Goal: Transaction & Acquisition: Book appointment/travel/reservation

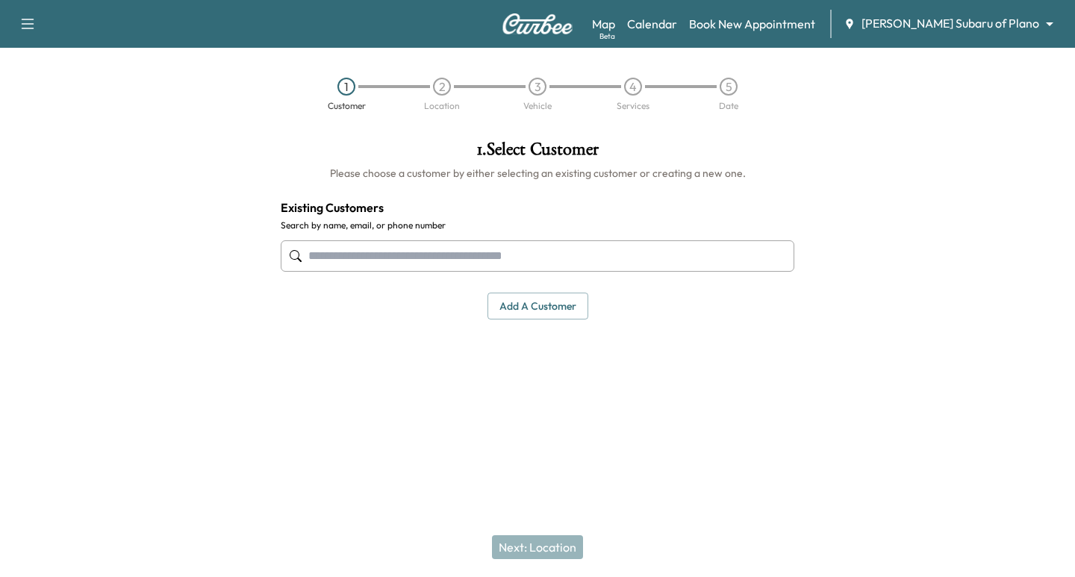
click at [485, 252] on input "text" at bounding box center [538, 255] width 514 height 31
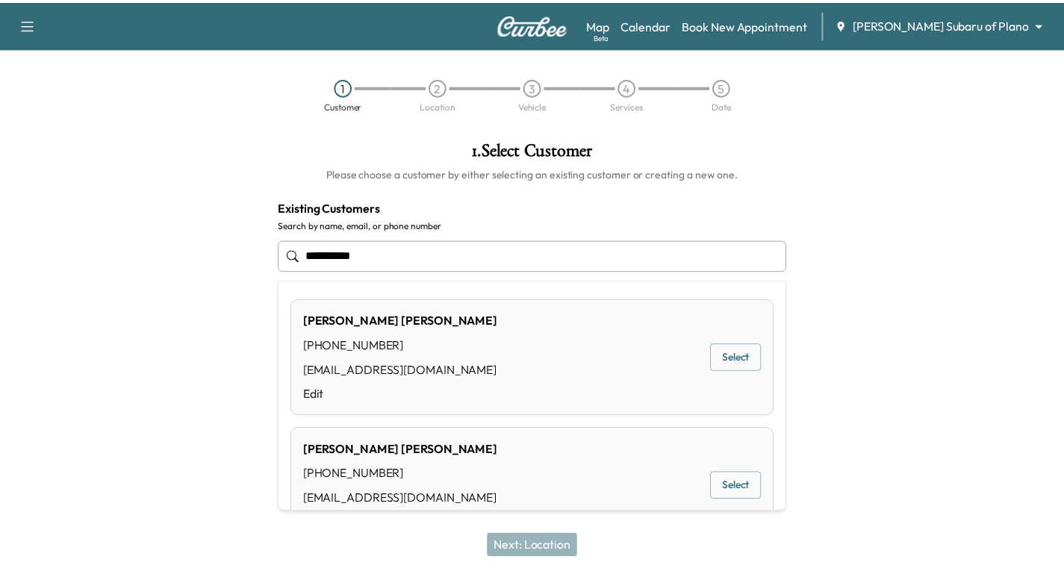
scroll to position [52, 0]
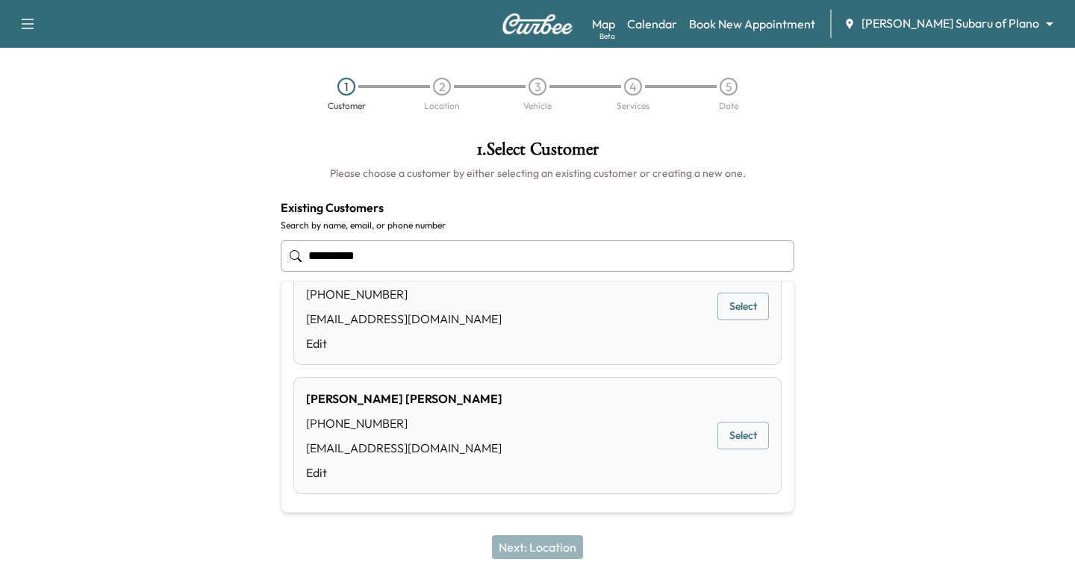
click at [730, 439] on button "Select" at bounding box center [744, 436] width 52 height 28
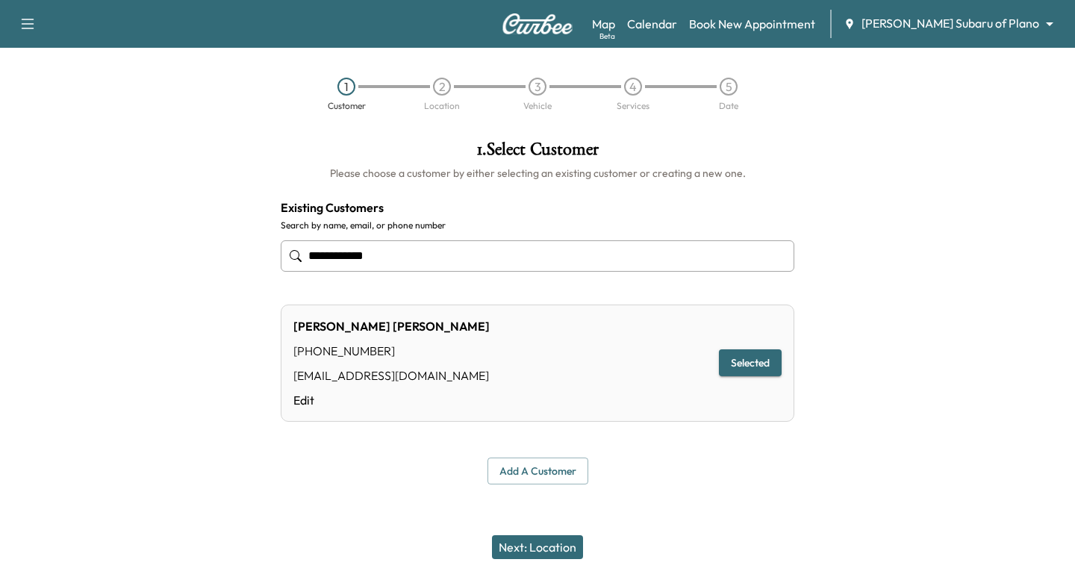
type input "**********"
click at [504, 551] on button "Next: Location" at bounding box center [537, 547] width 91 height 24
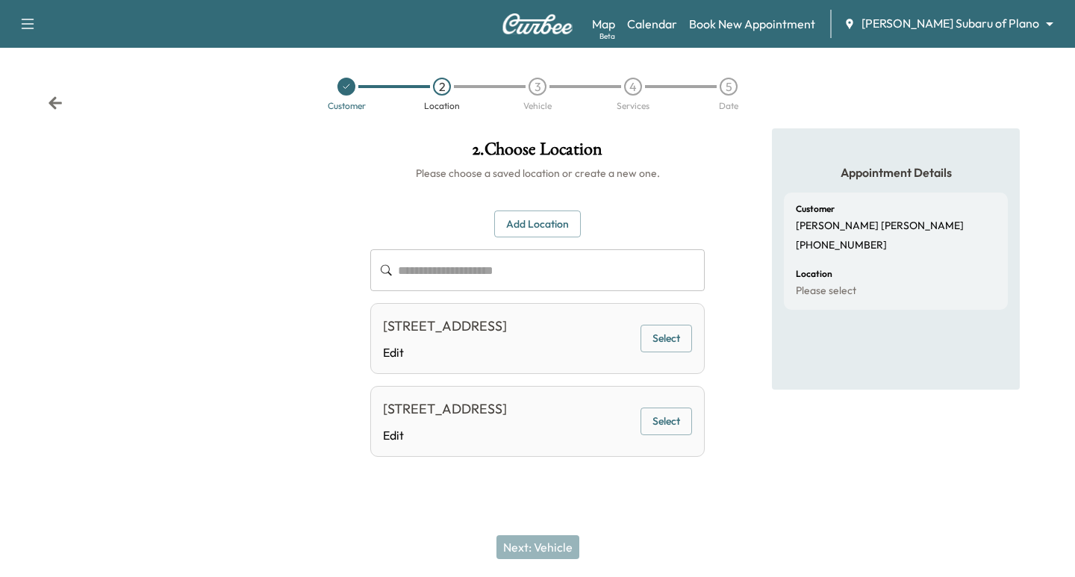
click at [650, 348] on button "Select" at bounding box center [667, 339] width 52 height 28
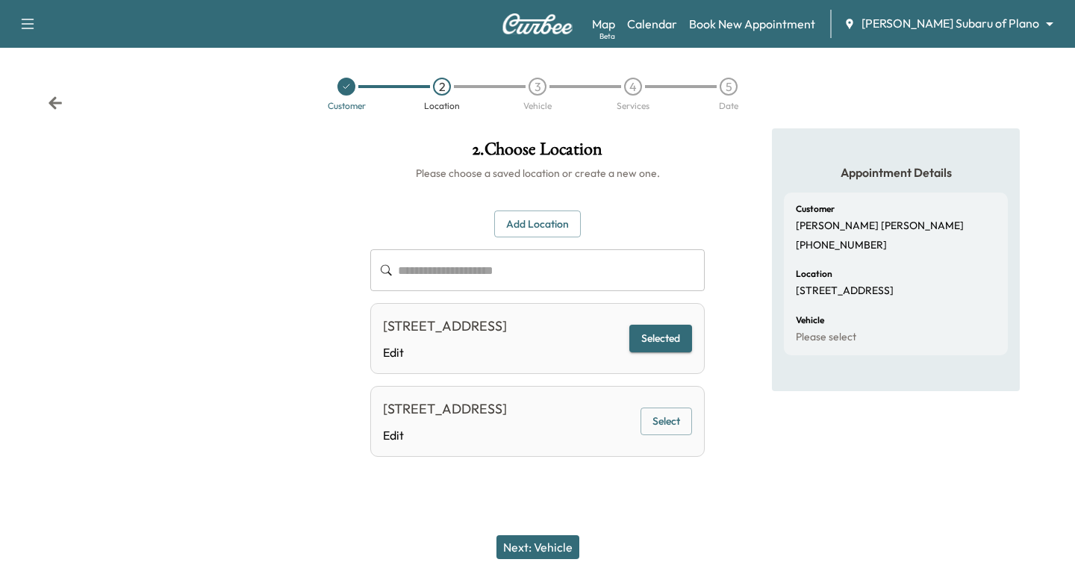
click at [535, 551] on button "Next: Vehicle" at bounding box center [538, 547] width 83 height 24
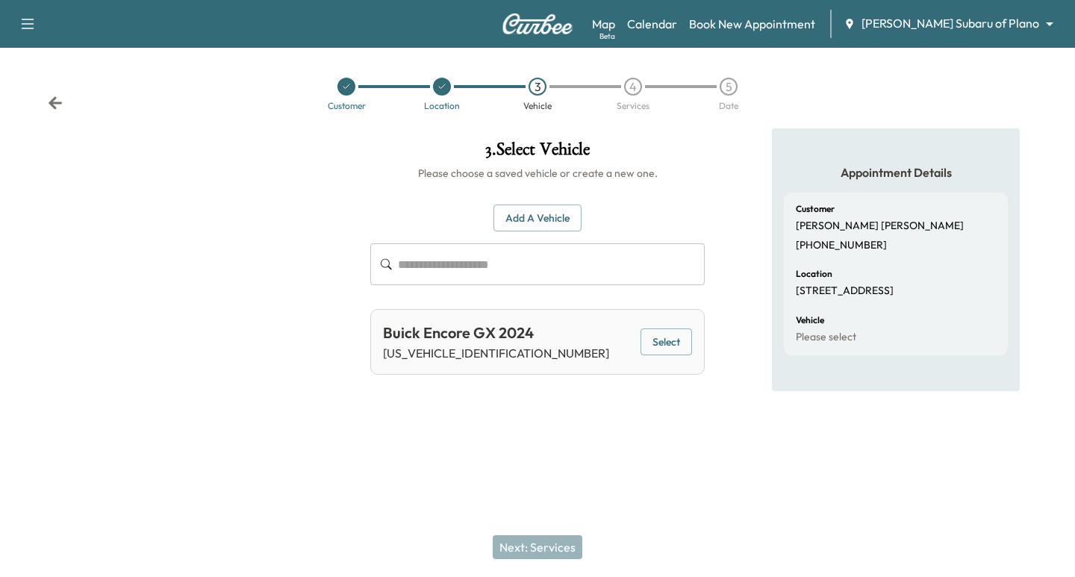
drag, startPoint x: 641, startPoint y: 338, endPoint x: 647, endPoint y: 348, distance: 11.4
click at [643, 339] on button "Select" at bounding box center [667, 343] width 52 height 28
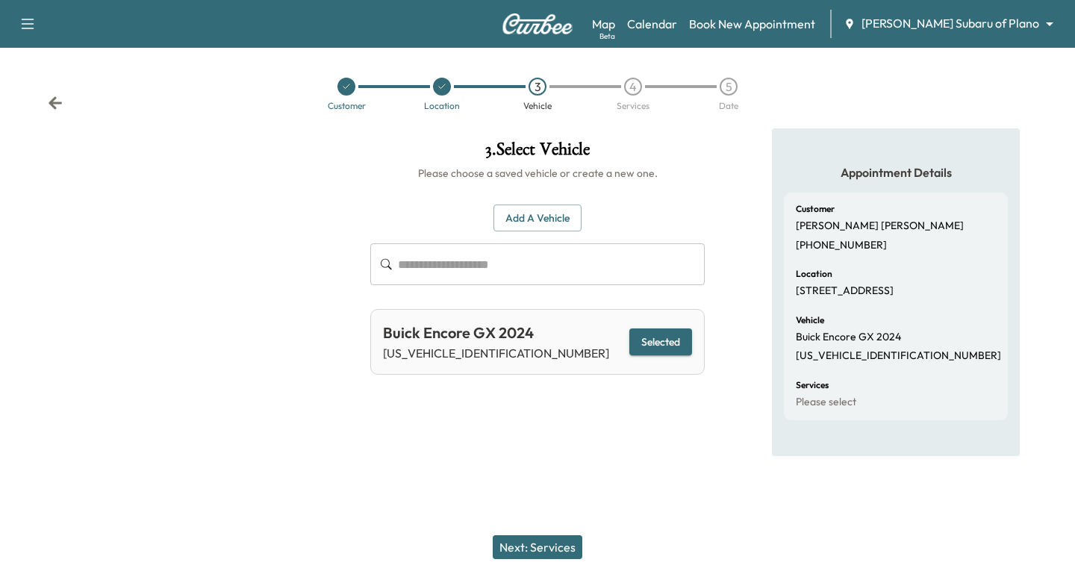
click at [530, 544] on div "Next: Services" at bounding box center [537, 548] width 1075 height 60
click at [530, 545] on button "Next: Services" at bounding box center [538, 547] width 90 height 24
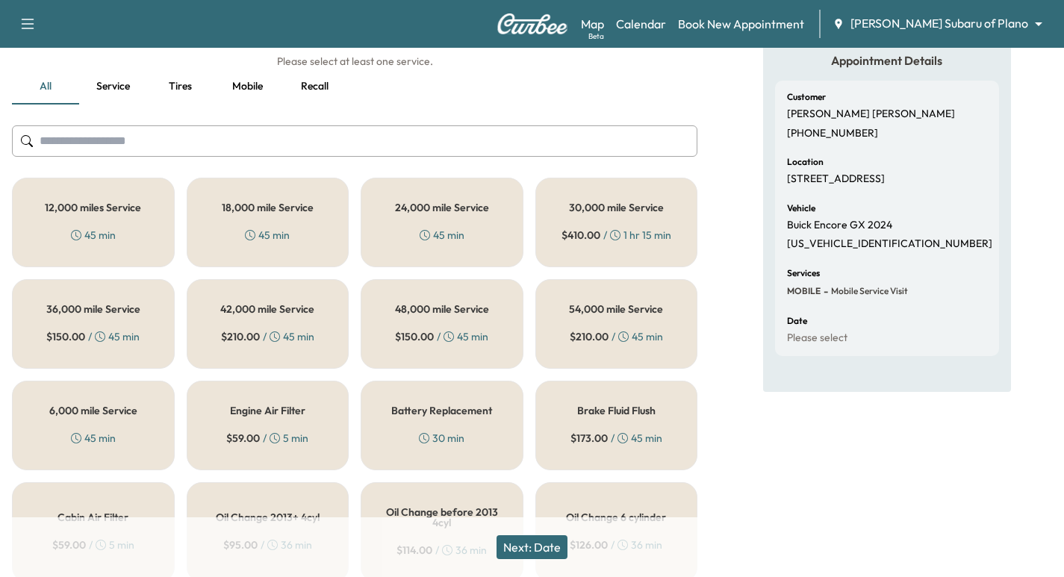
scroll to position [0, 0]
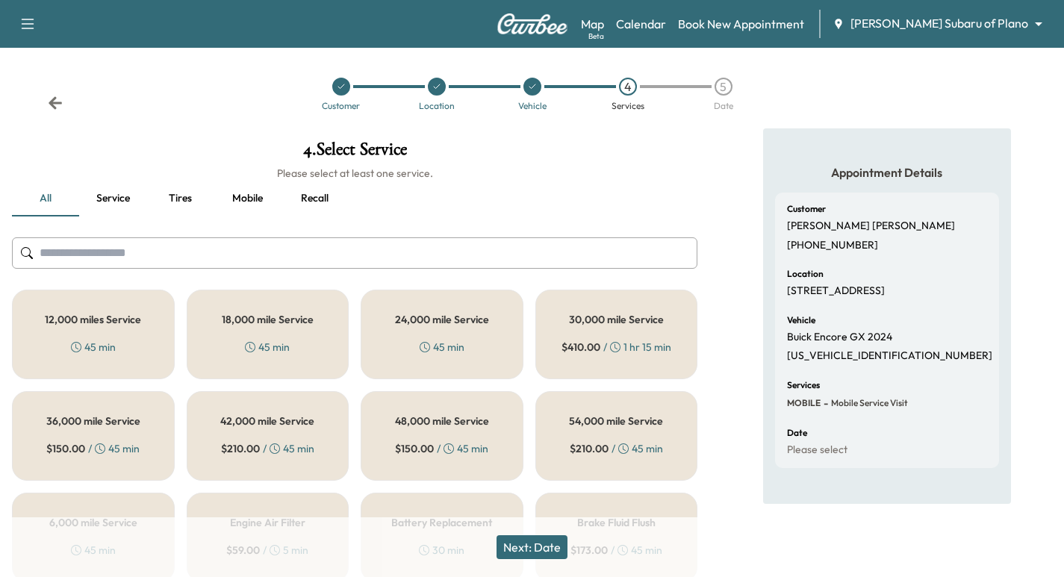
click at [341, 85] on icon at bounding box center [341, 86] width 9 height 9
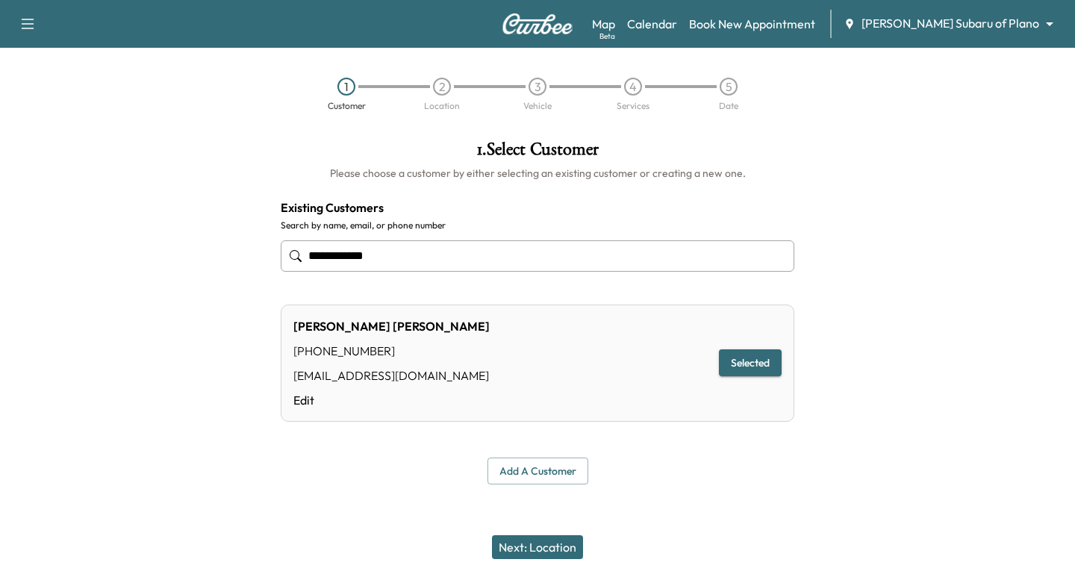
click at [958, 32] on body "**********" at bounding box center [537, 288] width 1075 height 577
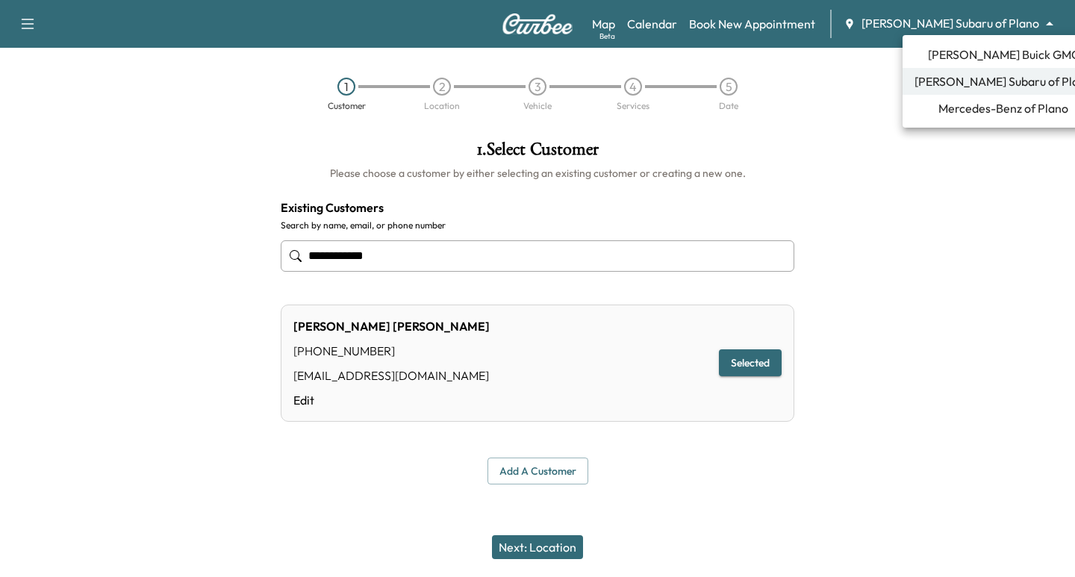
click at [966, 52] on span "[PERSON_NAME] Buick GMC" at bounding box center [1004, 55] width 152 height 18
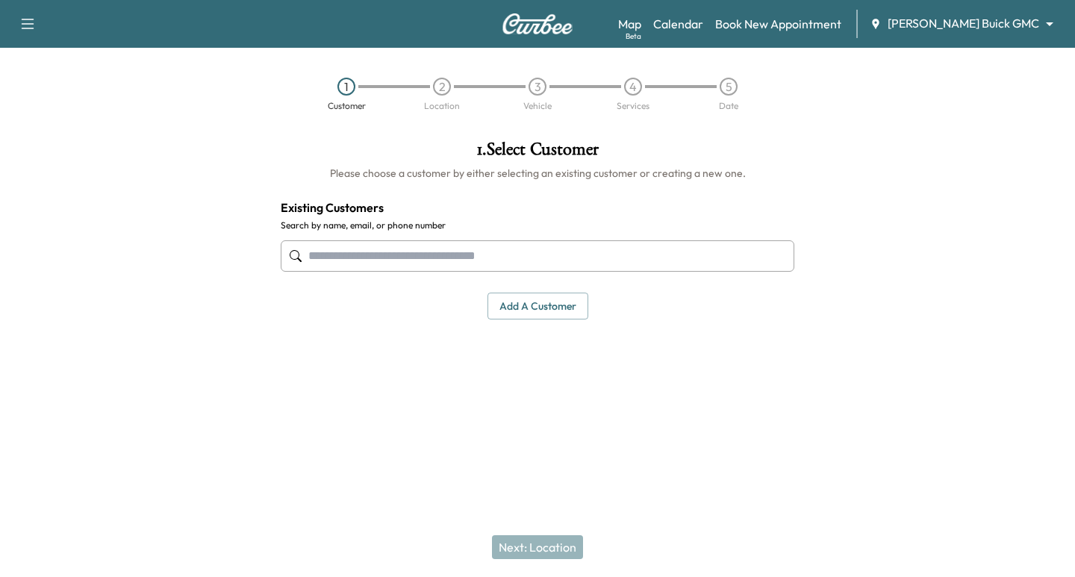
click at [579, 272] on div at bounding box center [538, 255] width 514 height 49
type input "*"
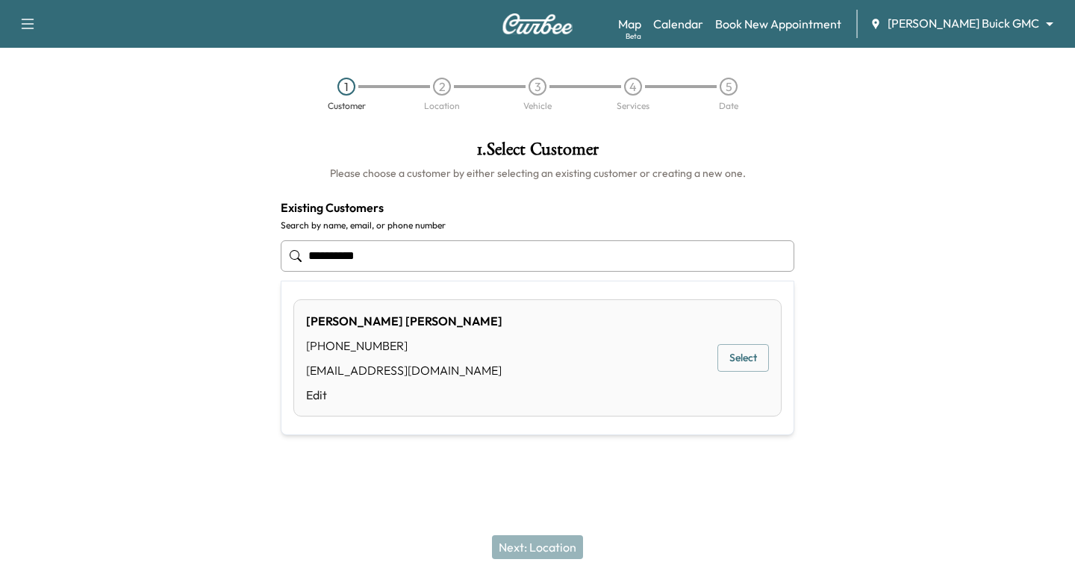
click at [749, 336] on div "[PERSON_NAME] [PHONE_NUMBER] [EMAIL_ADDRESS][DOMAIN_NAME] Edit Select" at bounding box center [537, 357] width 488 height 117
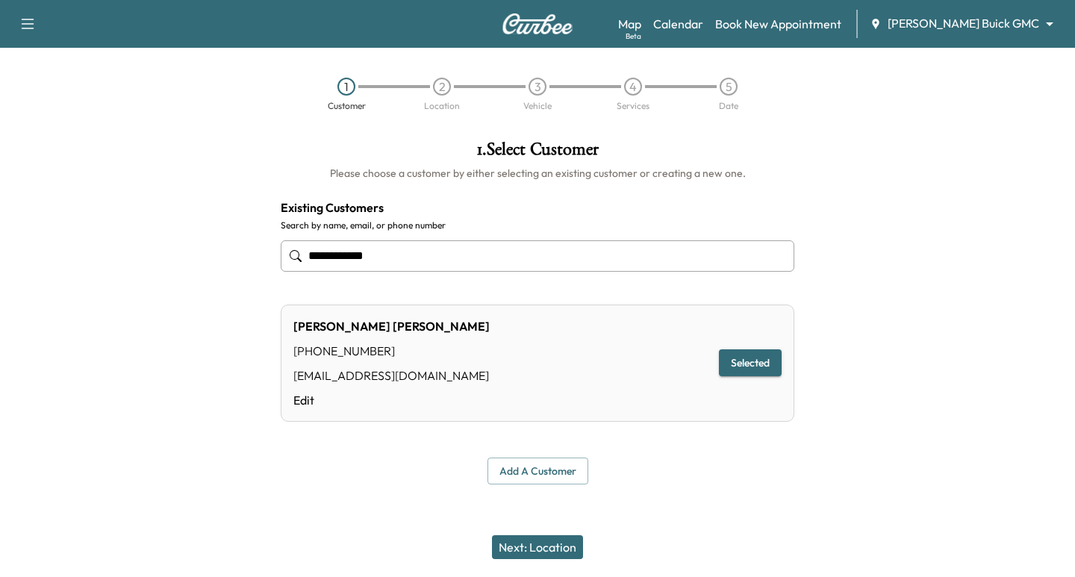
type input "**********"
click at [531, 551] on button "Next: Location" at bounding box center [537, 547] width 91 height 24
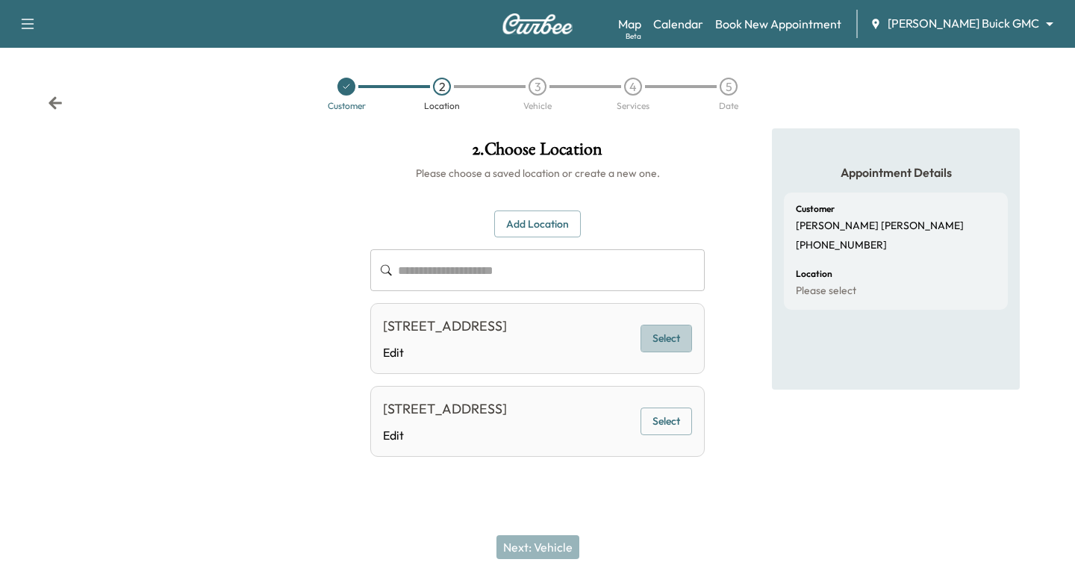
click at [680, 340] on button "Select" at bounding box center [667, 339] width 52 height 28
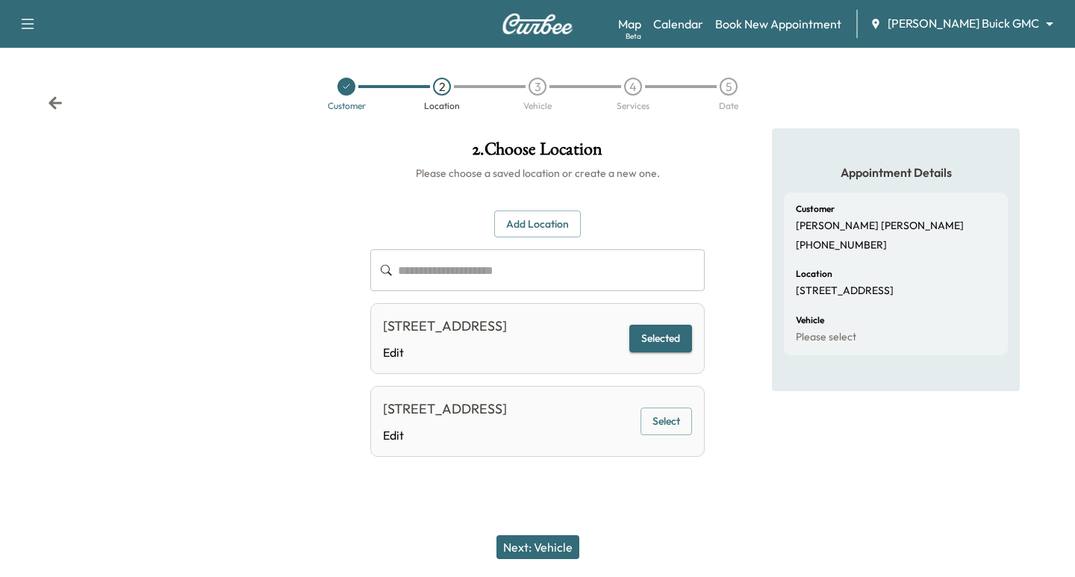
click at [562, 551] on div "Next: Vehicle" at bounding box center [537, 548] width 1075 height 60
click at [556, 551] on button "Next: Vehicle" at bounding box center [538, 547] width 83 height 24
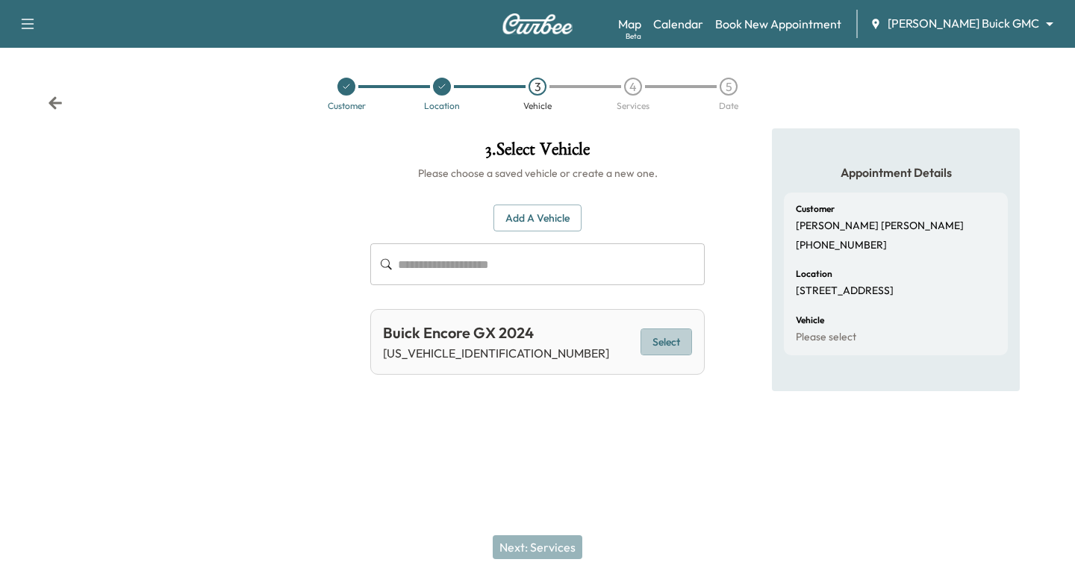
click at [641, 338] on button "Select" at bounding box center [667, 343] width 52 height 28
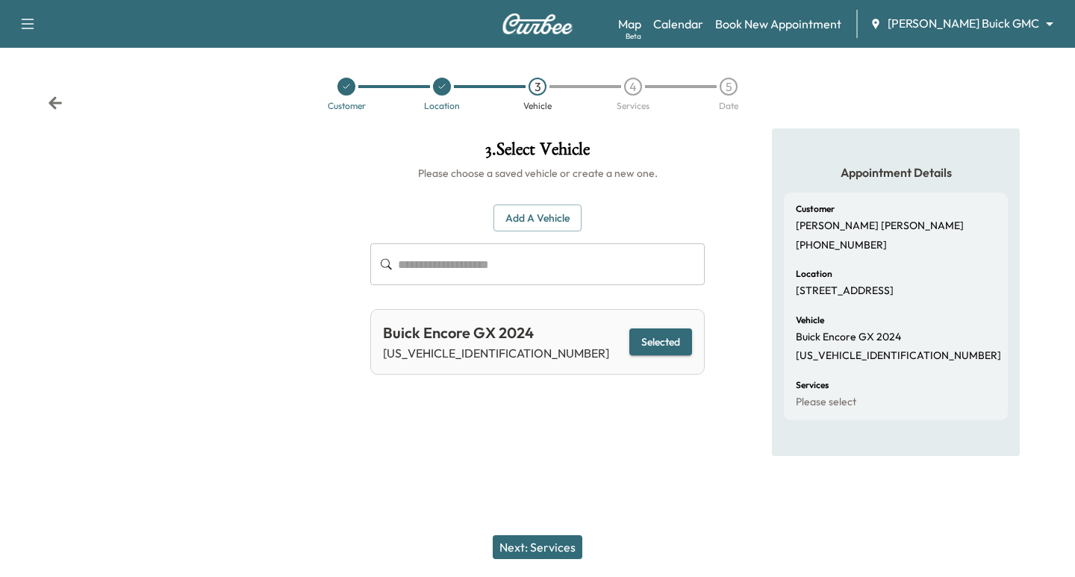
click at [534, 539] on button "Next: Services" at bounding box center [538, 547] width 90 height 24
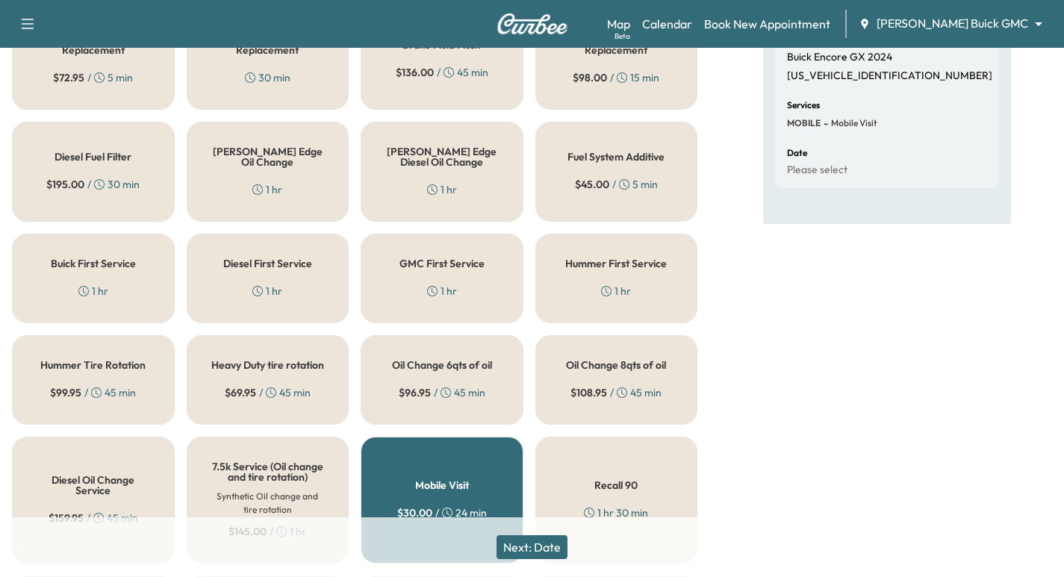
scroll to position [299, 0]
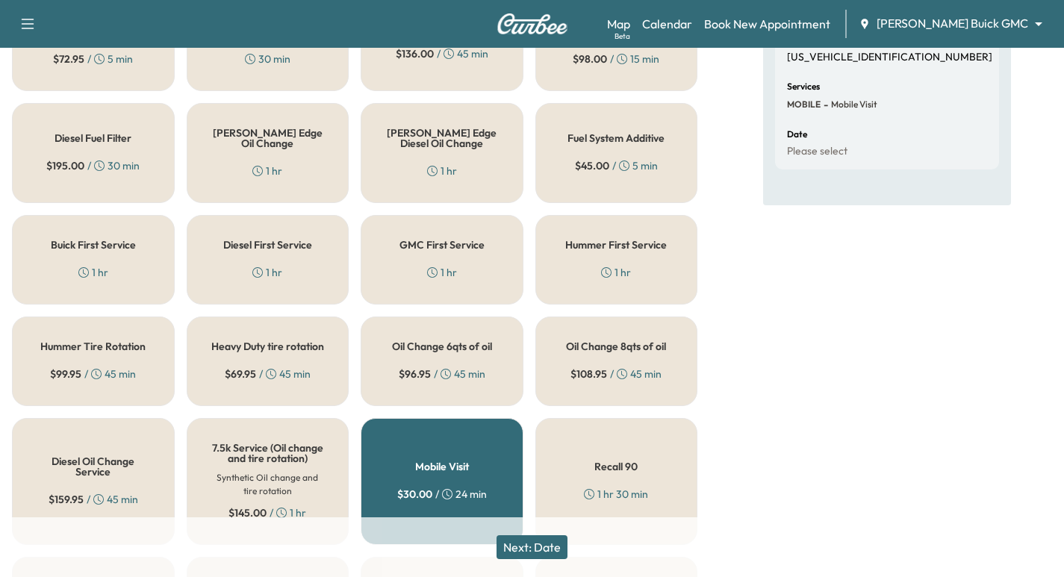
click at [293, 141] on h5 "[PERSON_NAME] Edge Oil Change" at bounding box center [268, 138] width 114 height 21
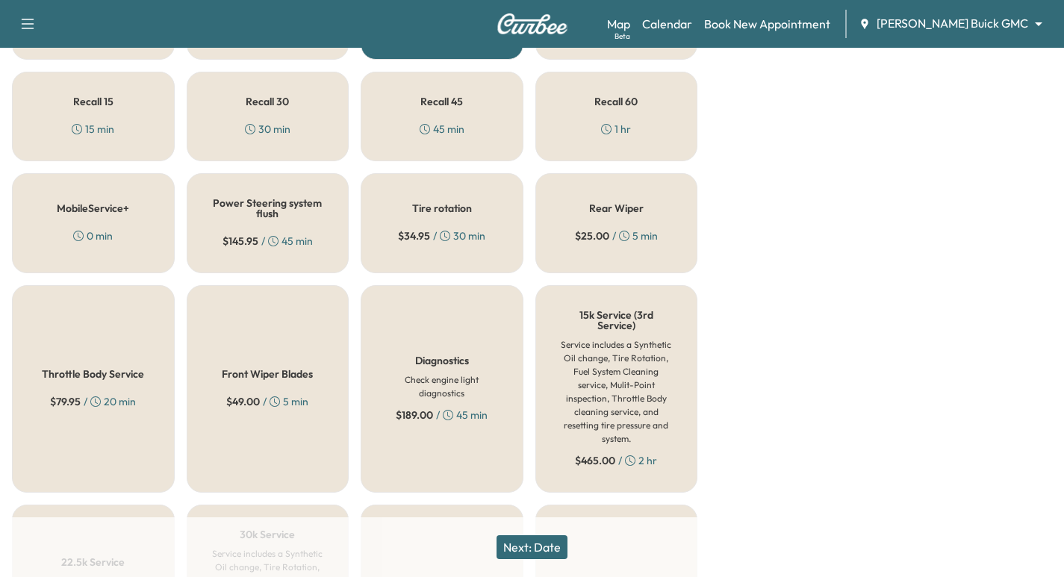
scroll to position [803, 0]
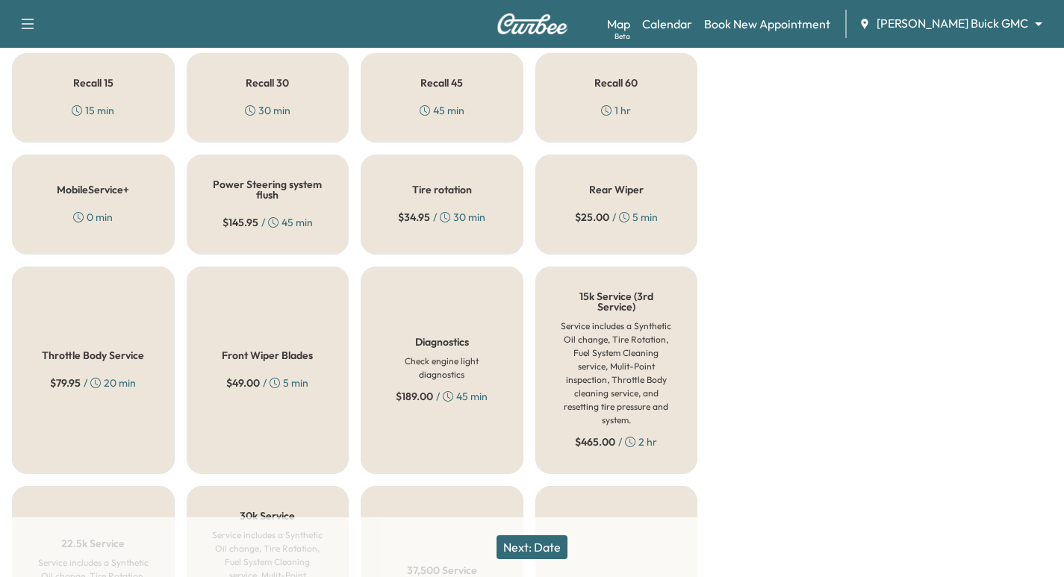
click at [426, 195] on h5 "Tire rotation" at bounding box center [442, 189] width 60 height 10
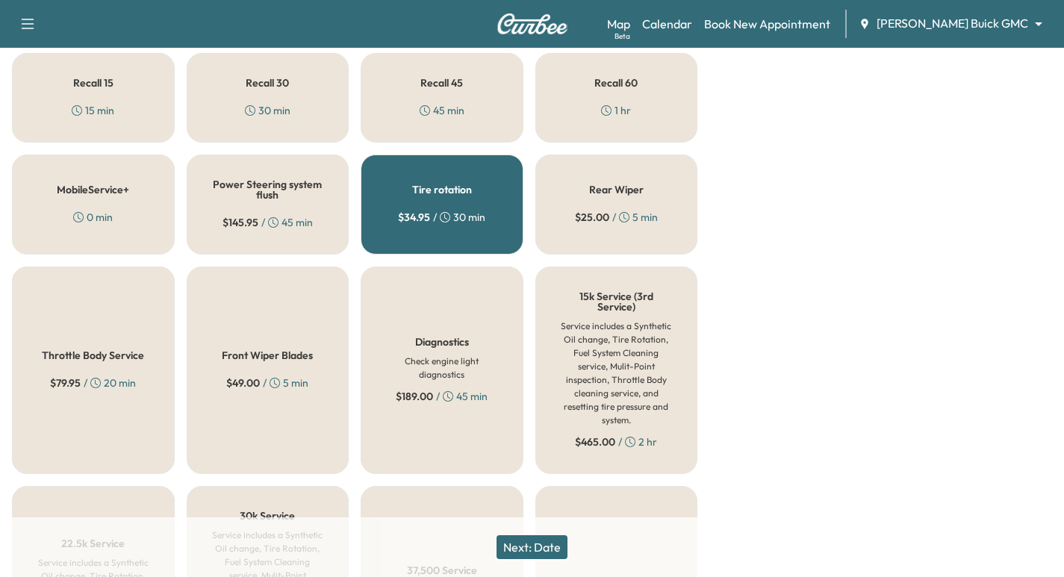
click at [552, 551] on button "Next: Date" at bounding box center [532, 547] width 71 height 24
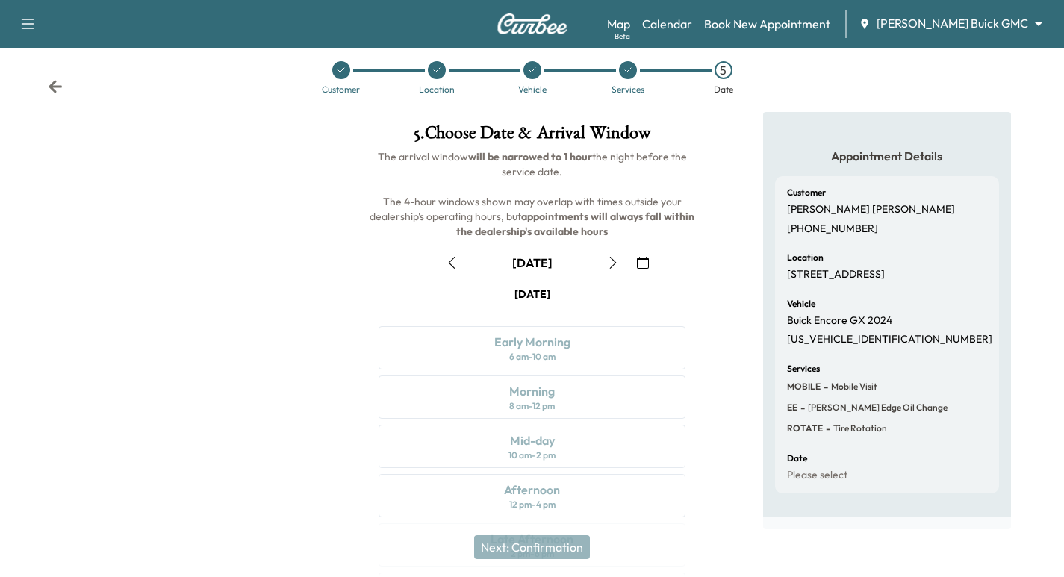
scroll to position [170, 0]
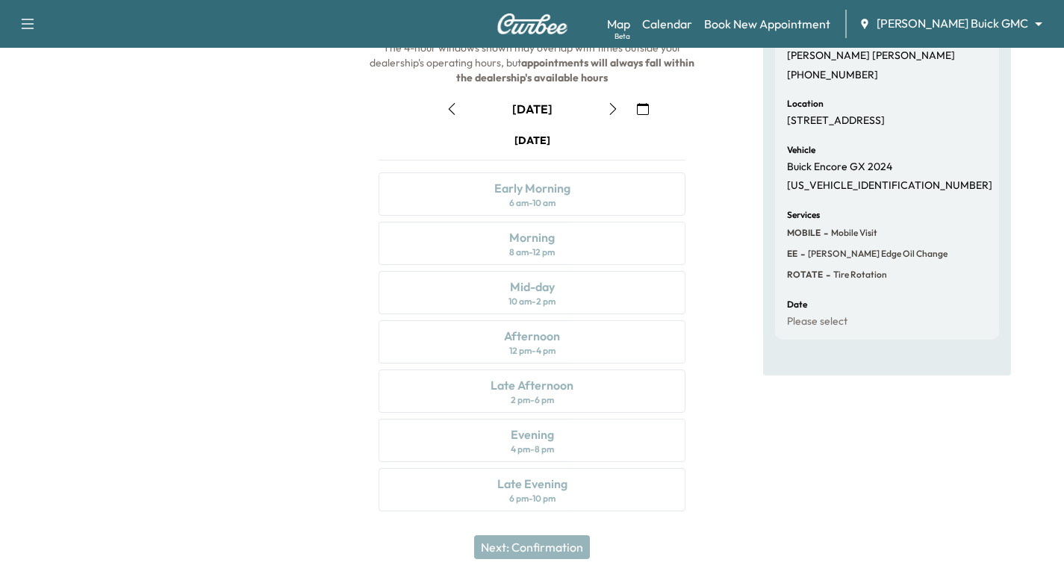
click at [447, 109] on icon "button" at bounding box center [452, 109] width 12 height 12
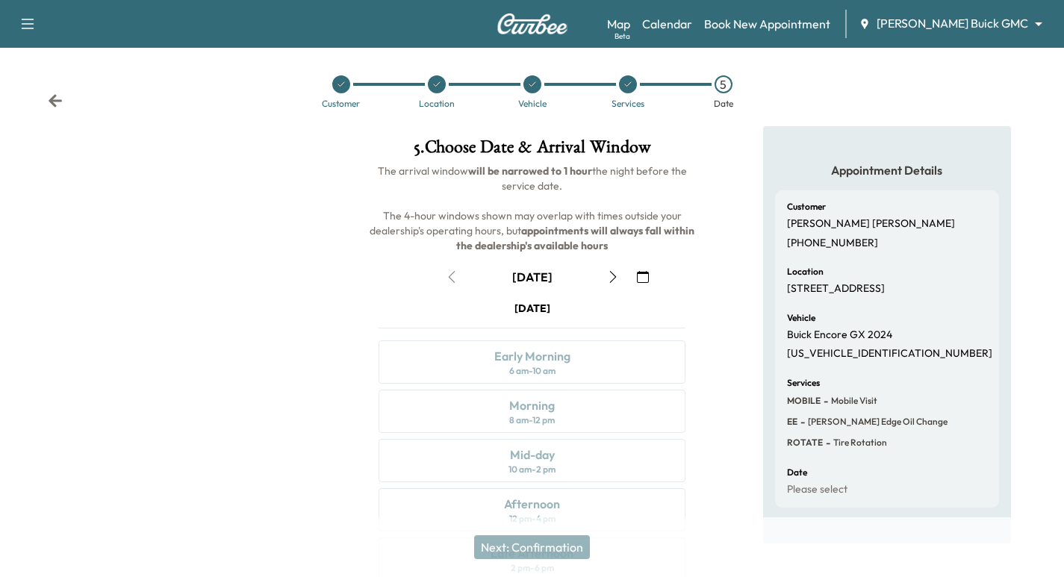
scroll to position [0, 0]
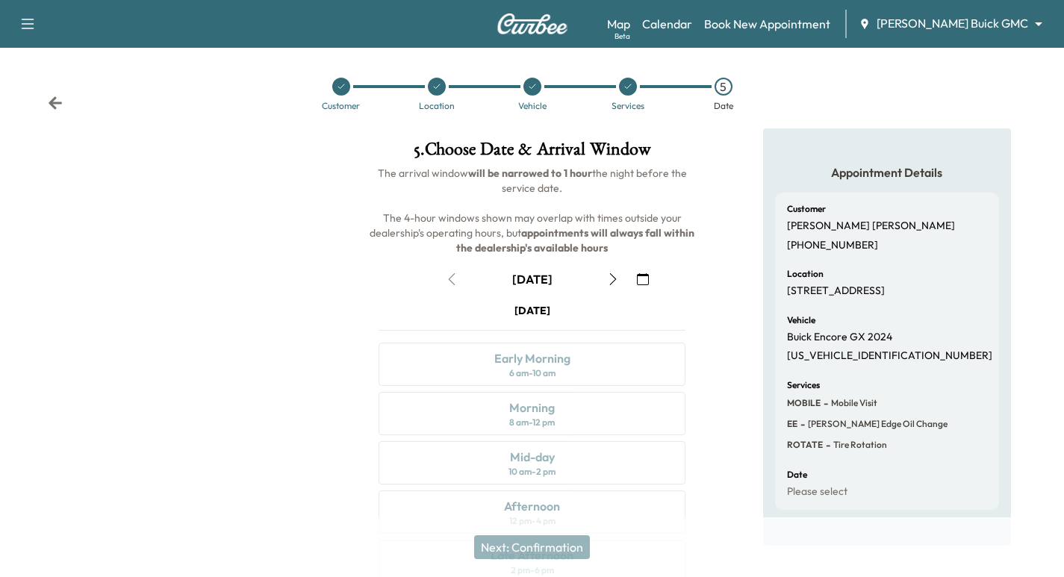
click at [607, 281] on icon "button" at bounding box center [613, 279] width 12 height 12
click at [607, 279] on icon "button" at bounding box center [613, 279] width 12 height 12
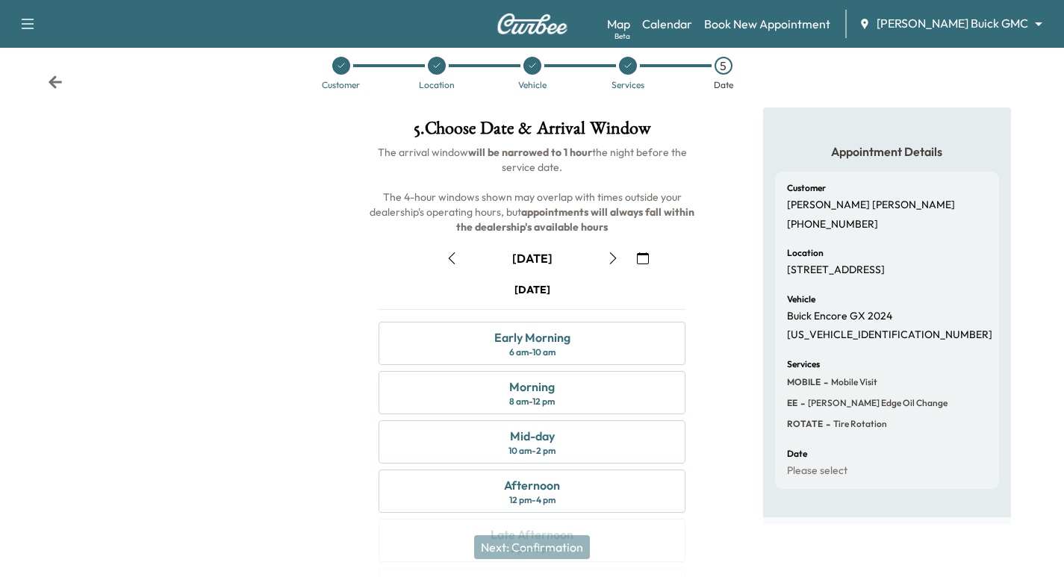
scroll to position [2, 0]
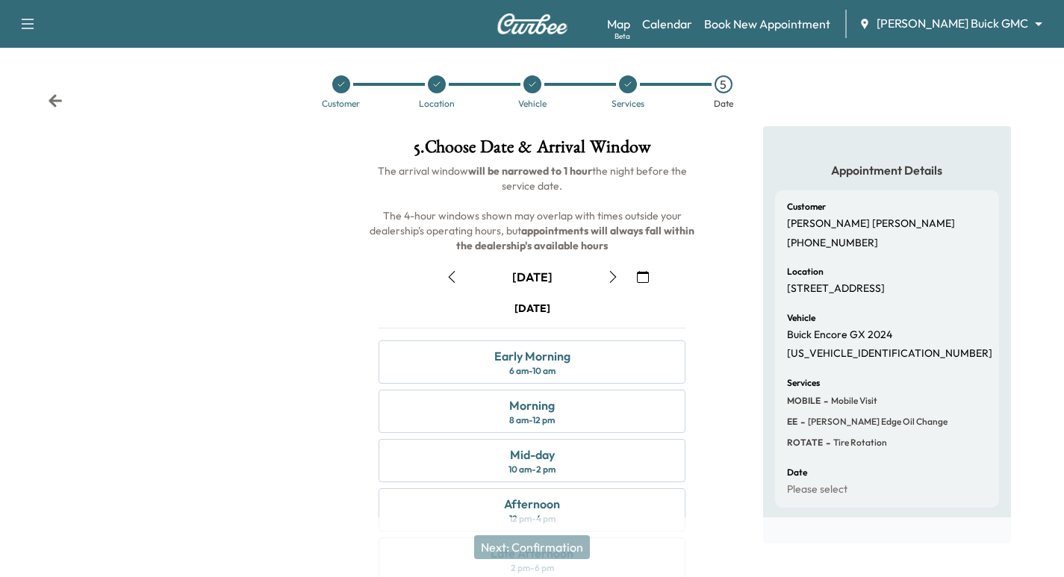
click at [840, 352] on p "[US_VEHICLE_IDENTIFICATION_NUMBER]" at bounding box center [889, 353] width 205 height 13
copy p "[US_VEHICLE_IDENTIFICATION_NUMBER]"
